Goal: Information Seeking & Learning: Find contact information

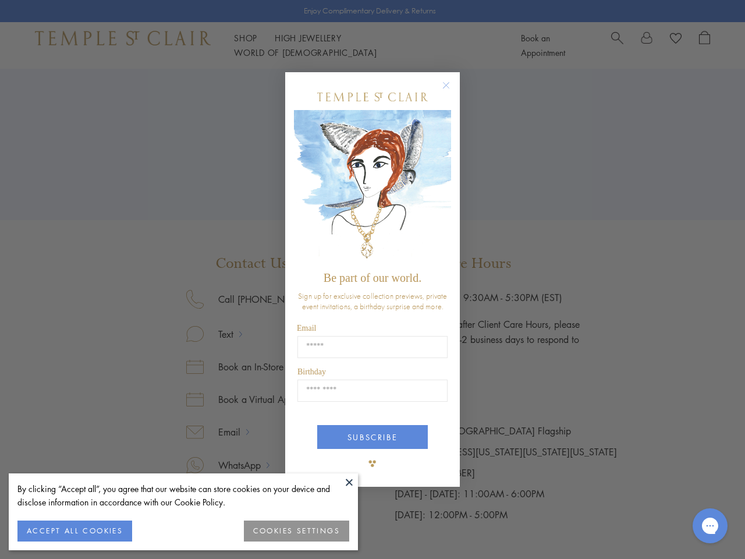
click at [373, 279] on span "Be part of our world." at bounding box center [373, 277] width 98 height 13
click at [349, 482] on button at bounding box center [349, 481] width 17 height 17
click at [75, 531] on button "ACCEPT ALL COOKIES" at bounding box center [74, 531] width 115 height 21
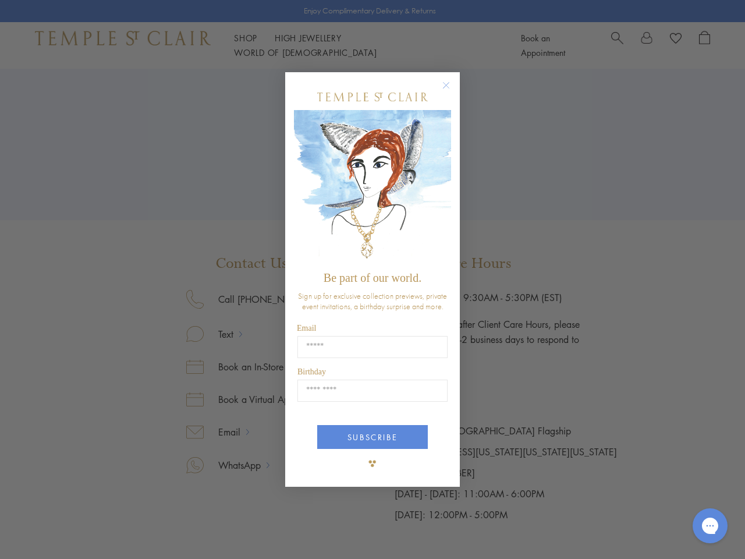
click at [297, 531] on div "Close dialog Be part of our world. Sign up for exclusive collection previews, p…" at bounding box center [372, 279] width 745 height 559
click at [452, 90] on icon "Close dialog" at bounding box center [446, 85] width 15 height 15
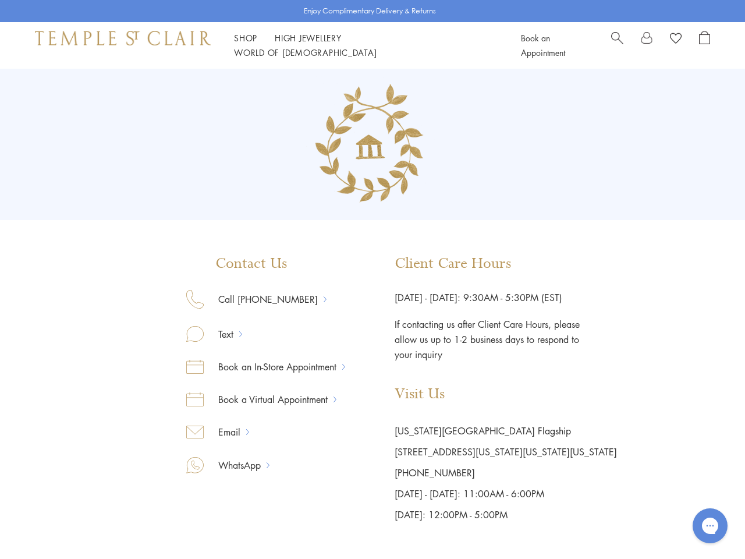
click at [373, 469] on button "SUBSCRIBE" at bounding box center [372, 481] width 111 height 24
click at [710, 526] on icon "Gorgias live chat" at bounding box center [710, 525] width 11 height 11
